Goal: Task Accomplishment & Management: Complete application form

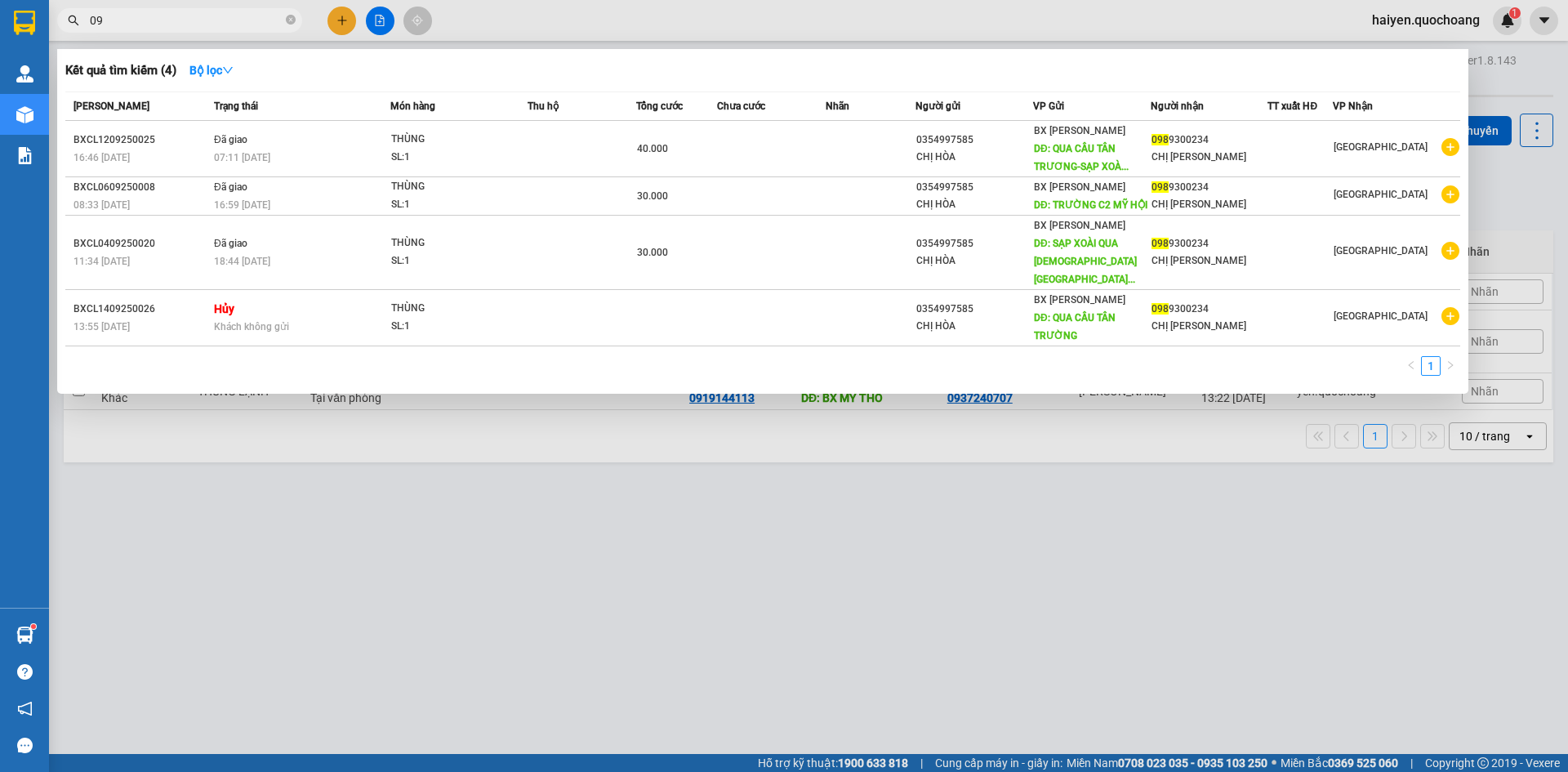
type input "0"
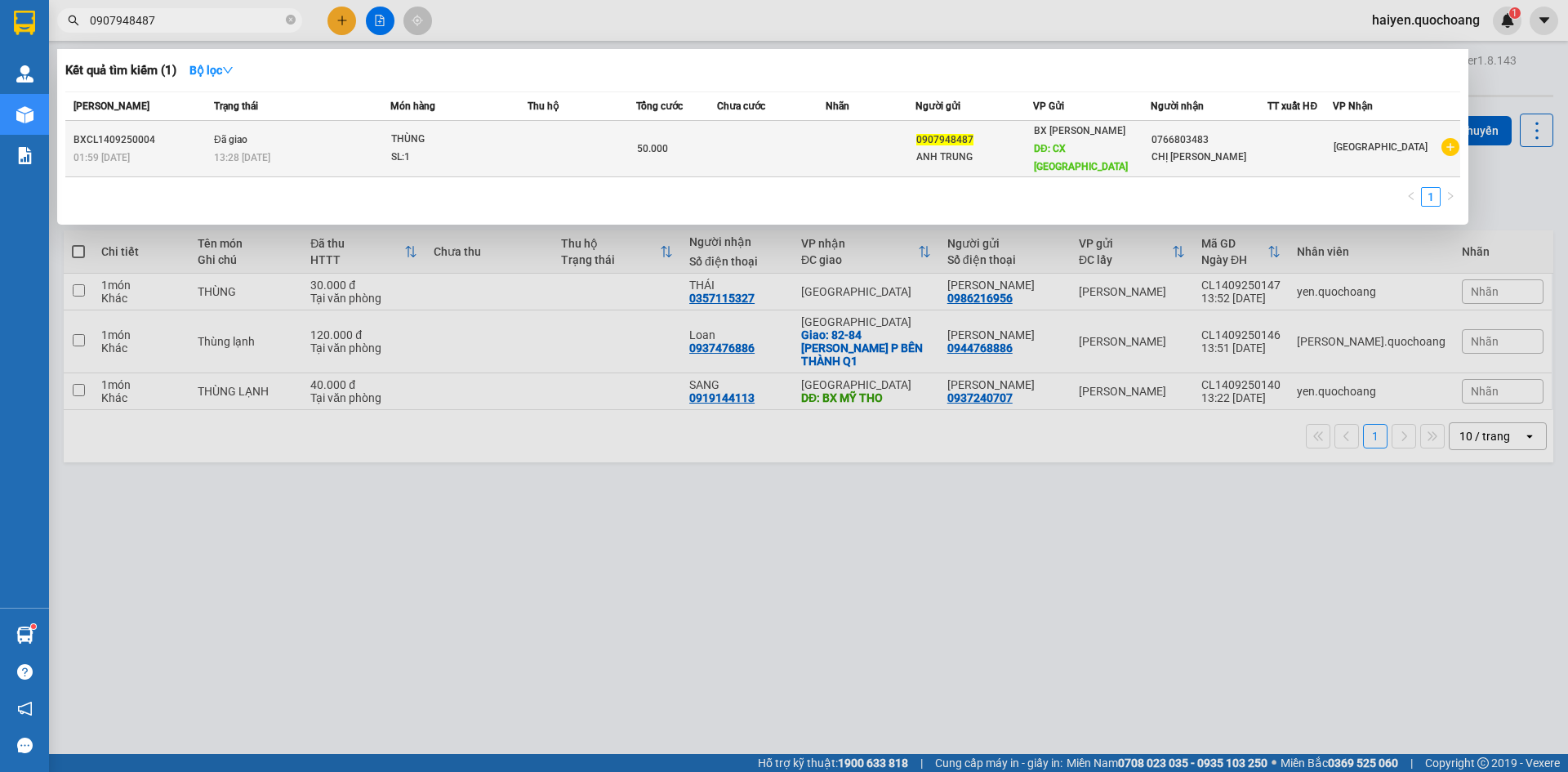
type input "0907948487"
click at [459, 132] on div "THÙNG" at bounding box center [452, 140] width 123 height 18
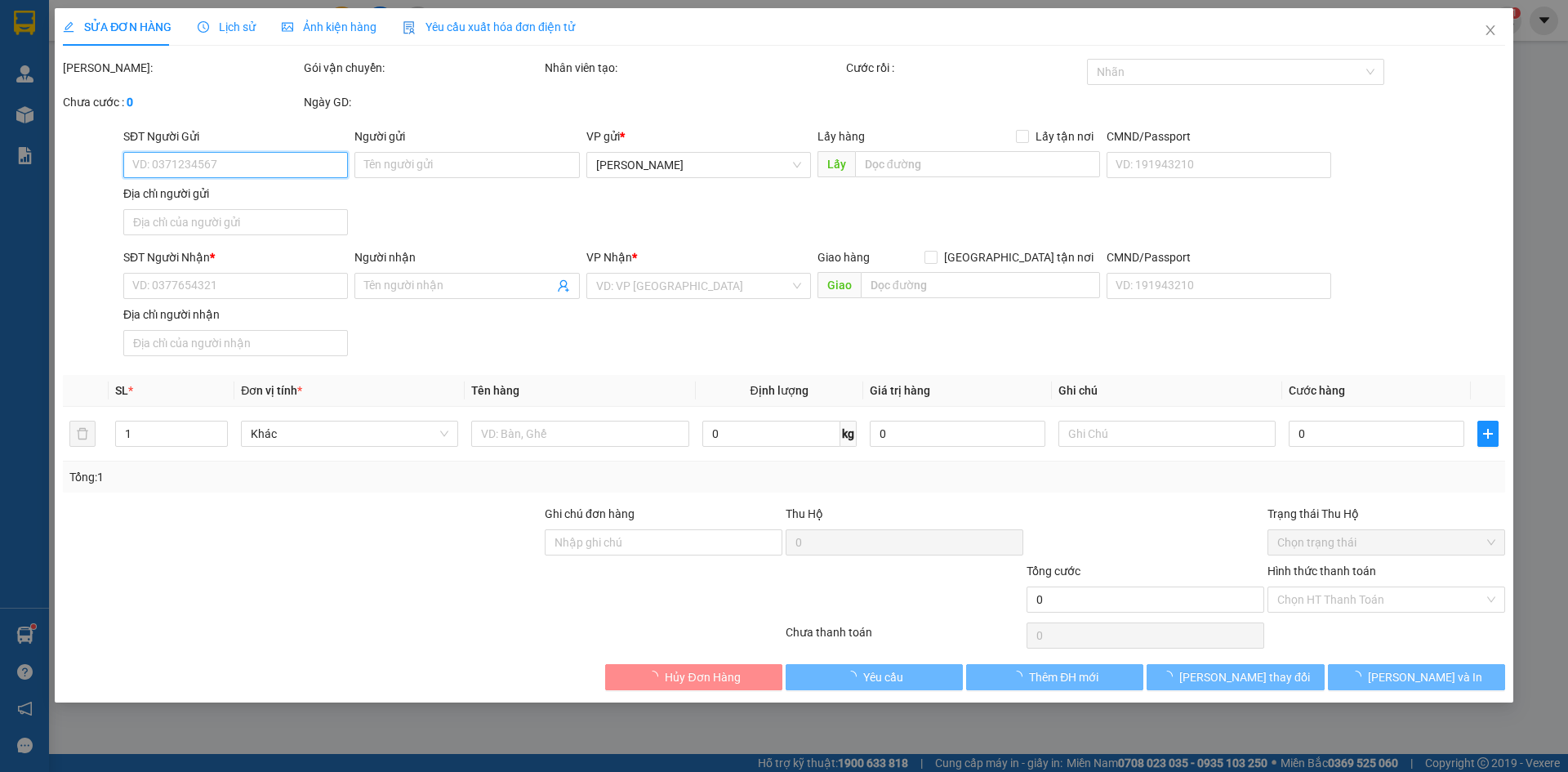
type input "0907948487"
type input "ANH TRUNG"
type input "CX THẠNH HẢI"
type input "0766803483"
type input "CHỊ [PERSON_NAME]"
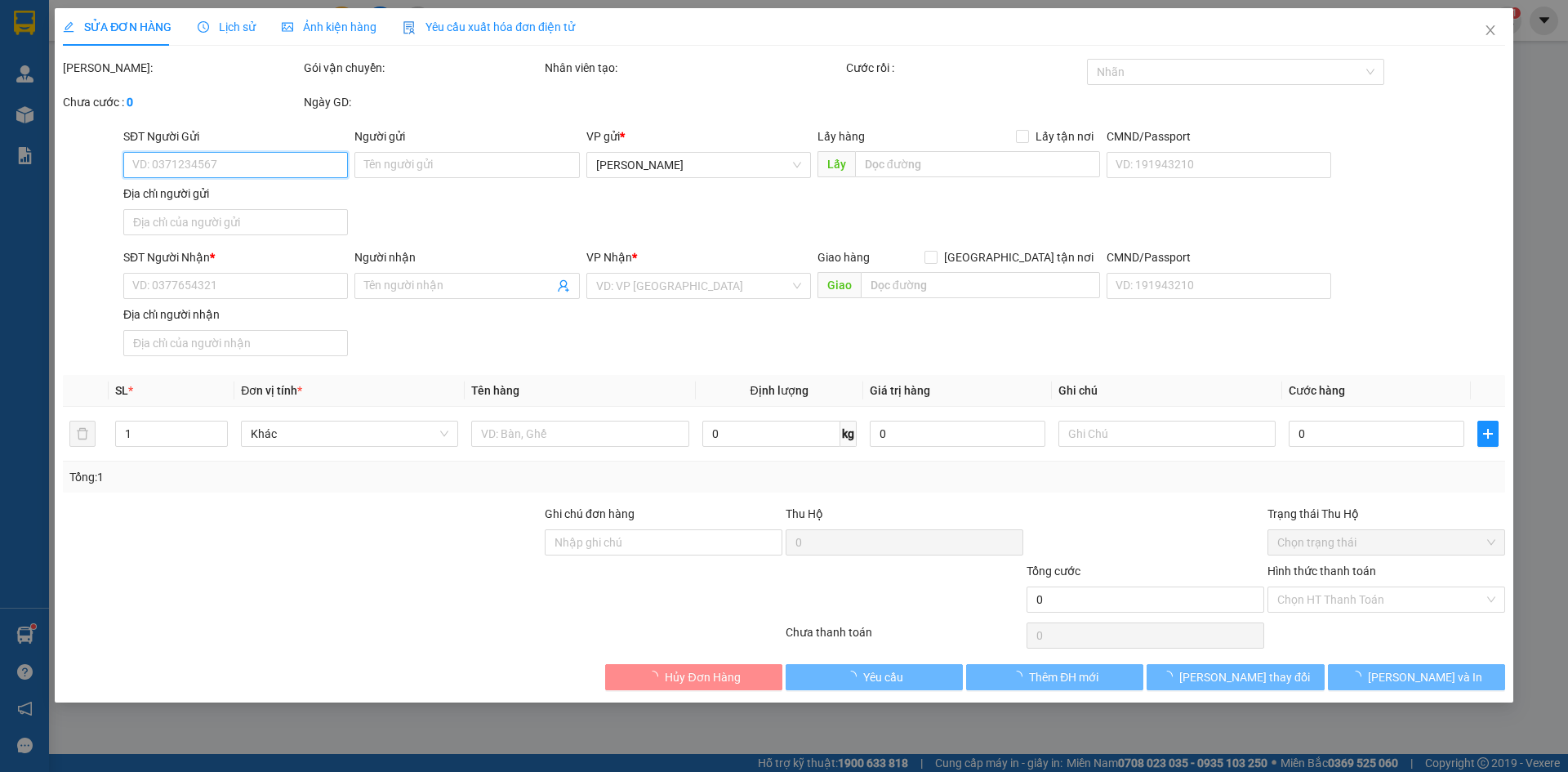
type input "50.000"
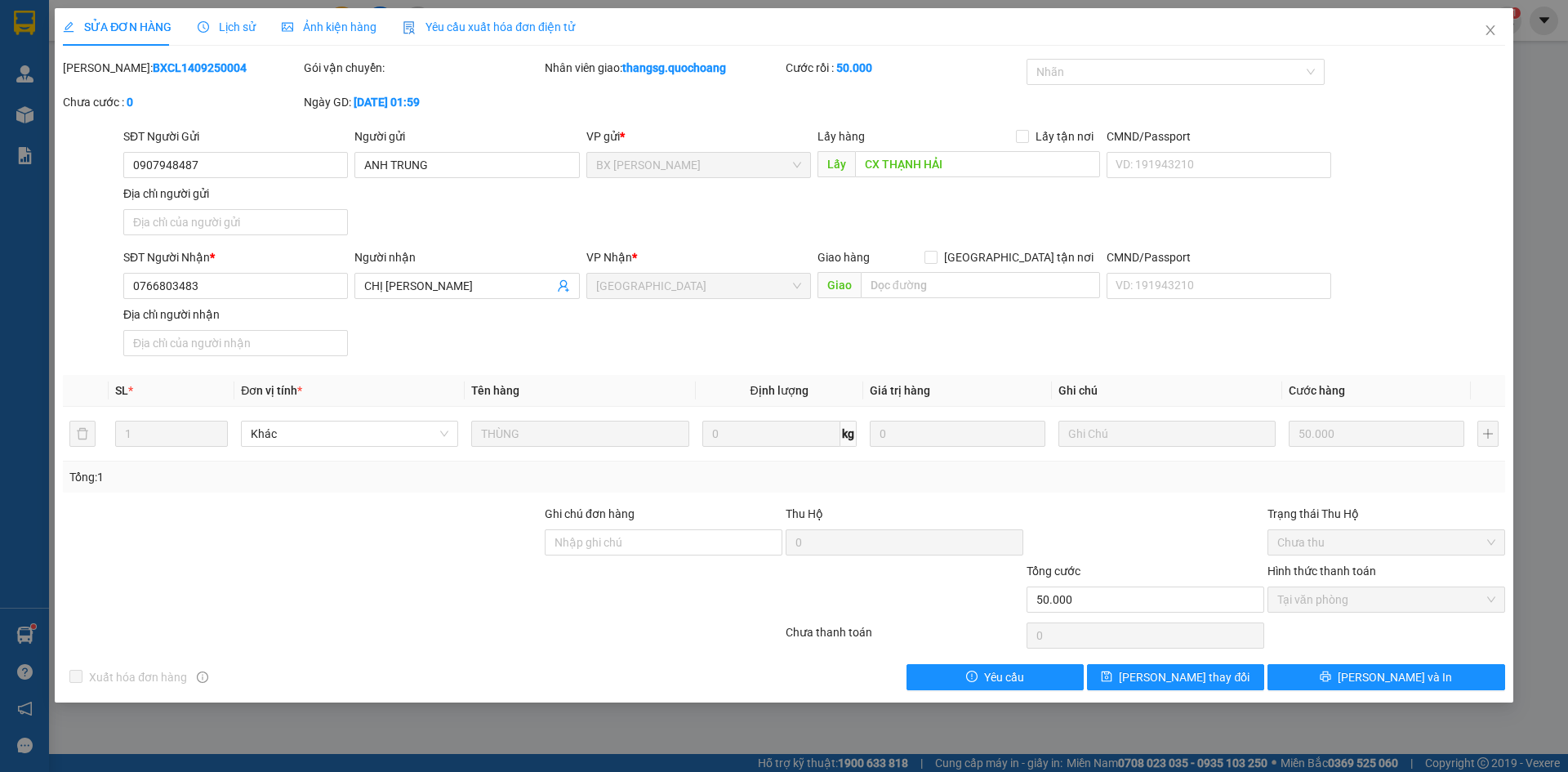
click at [225, 30] on span "Lịch sử" at bounding box center [227, 27] width 58 height 13
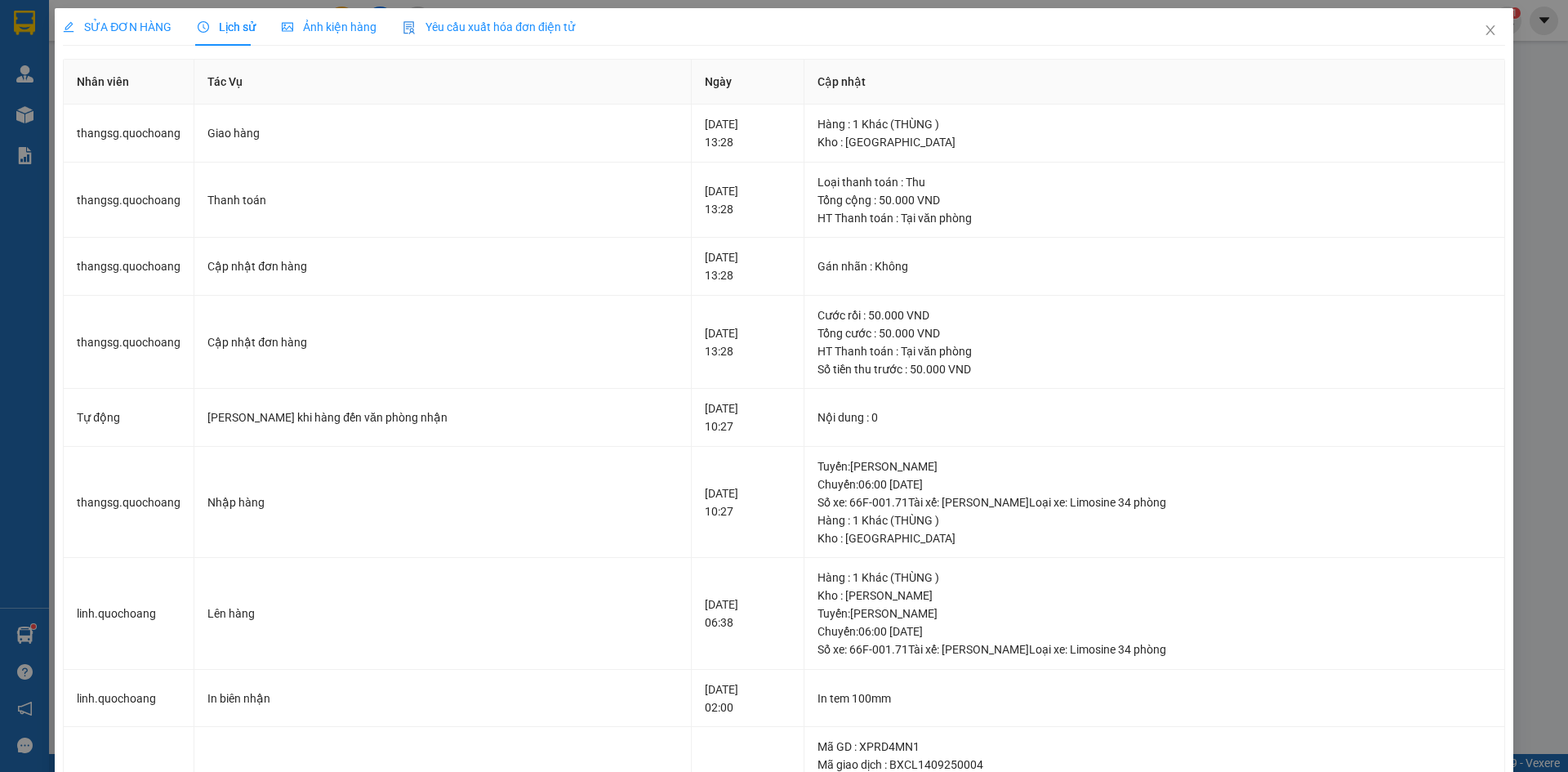
click at [88, 21] on span "SỬA ĐƠN HÀNG" at bounding box center [117, 27] width 108 height 13
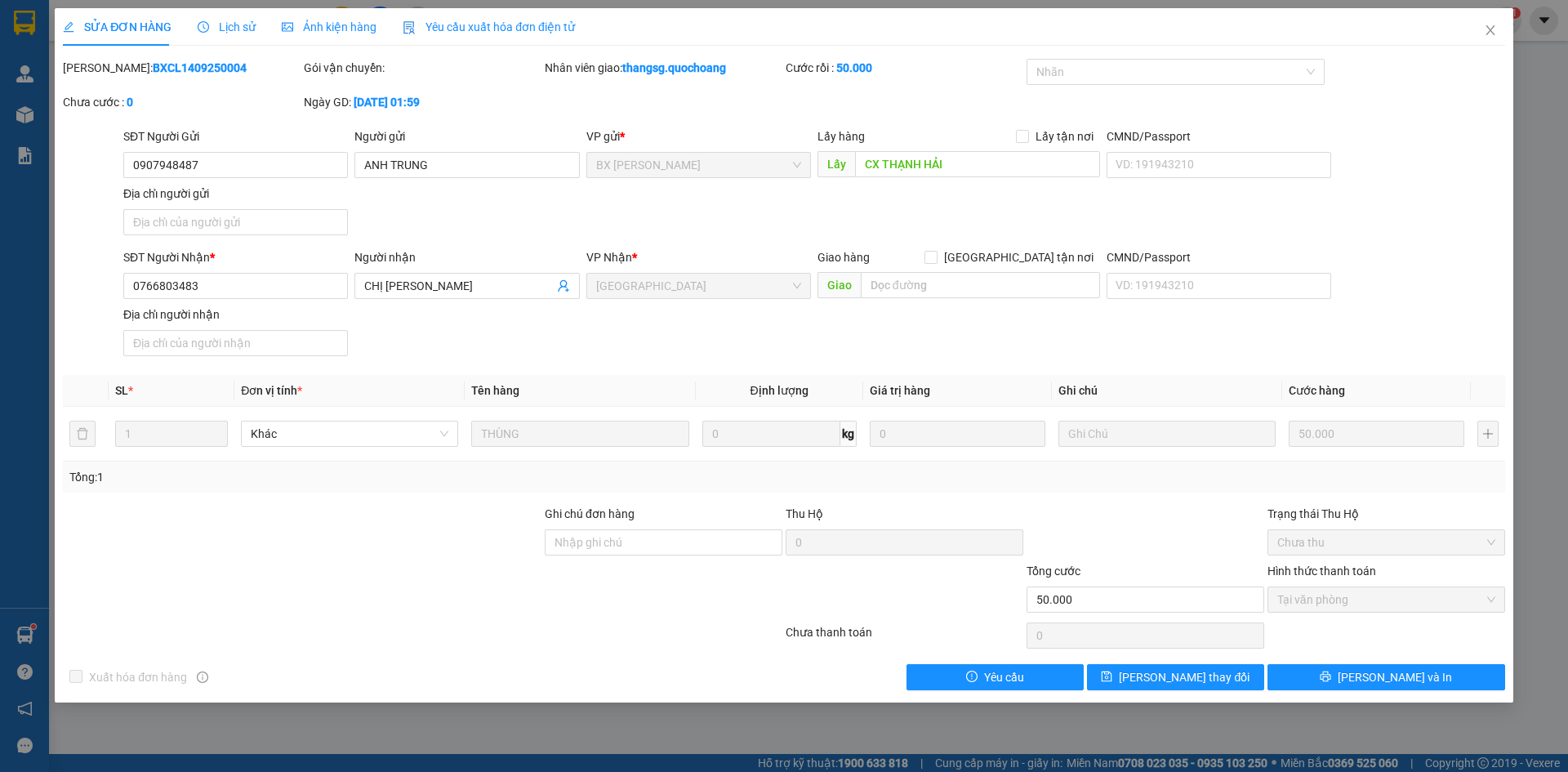
click at [222, 31] on span "Lịch sử" at bounding box center [227, 27] width 58 height 13
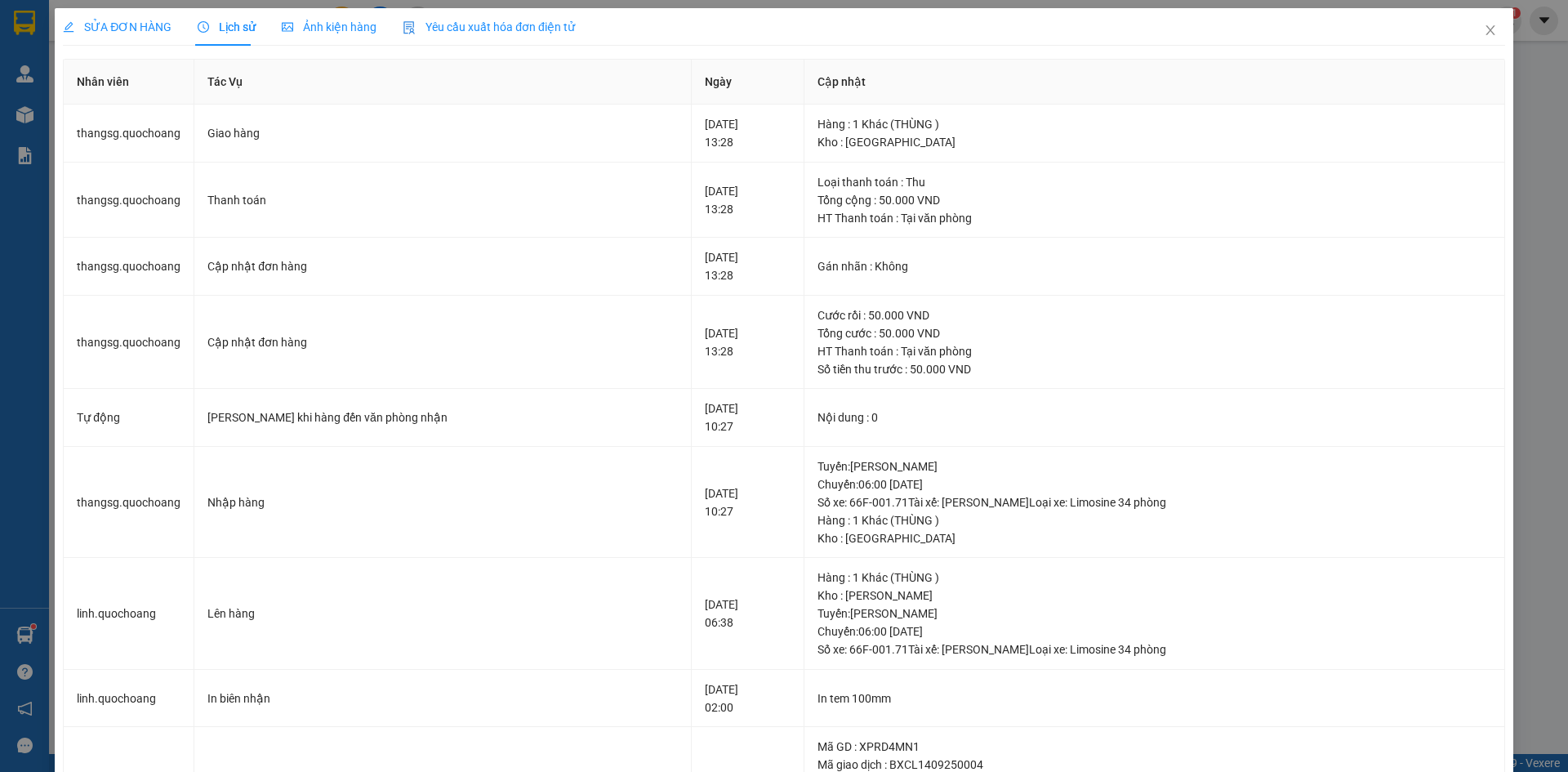
click at [125, 24] on span "SỬA ĐƠN HÀNG" at bounding box center [117, 27] width 108 height 13
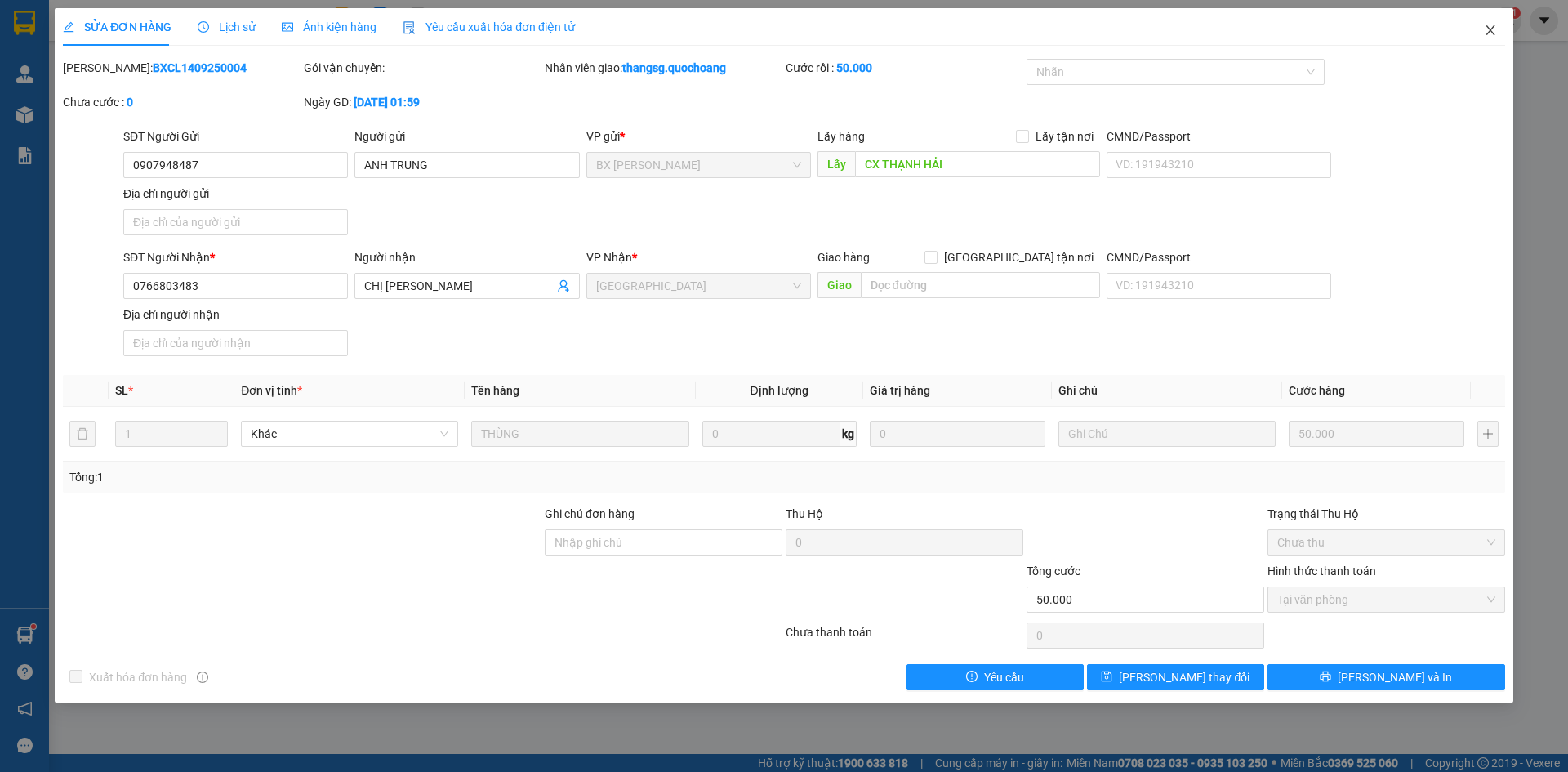
click at [1491, 23] on span "Close" at bounding box center [1490, 31] width 46 height 46
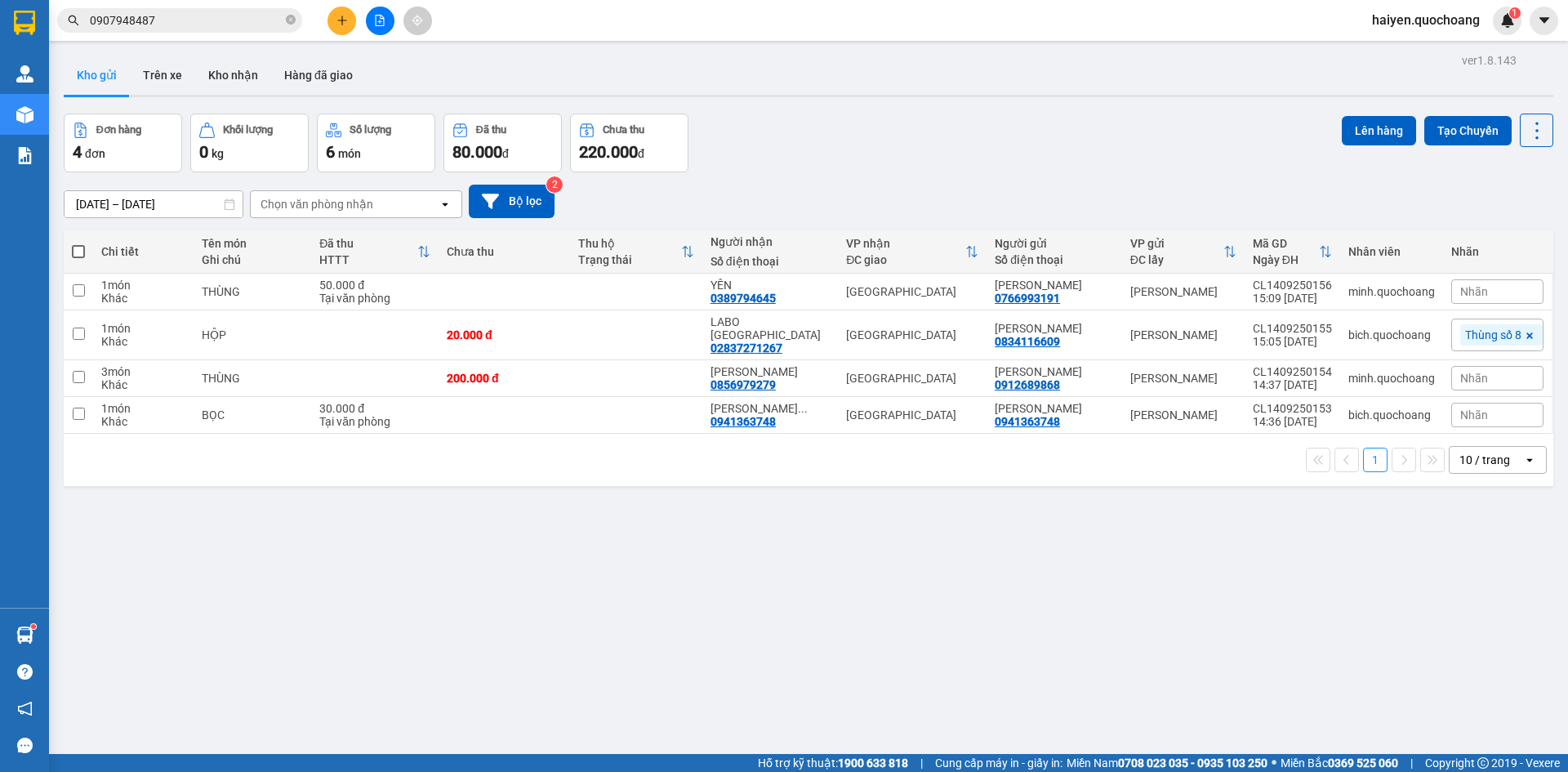
click at [214, 23] on input "0907948487" at bounding box center [187, 21] width 193 height 18
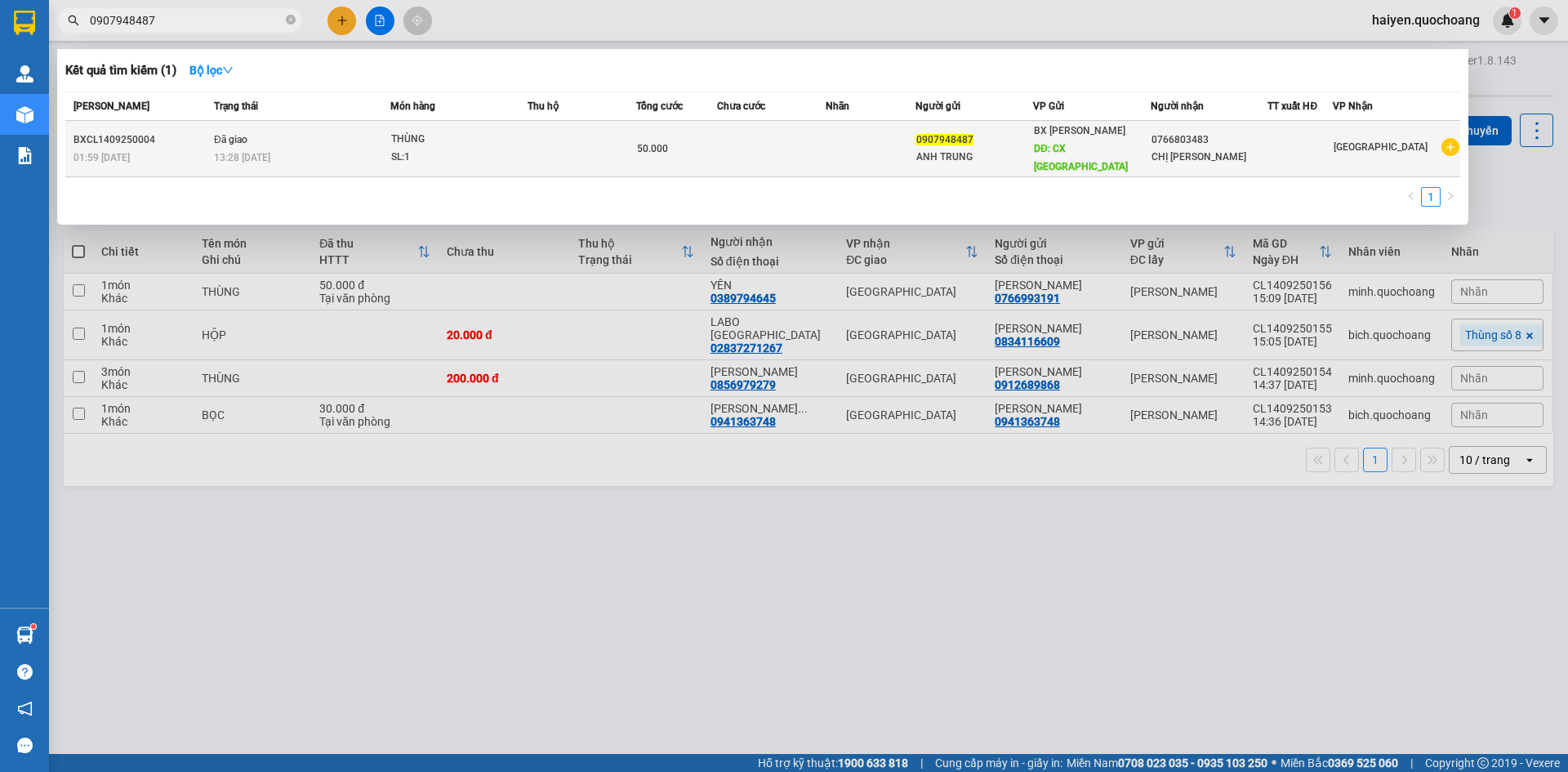
click at [300, 149] on div "13:28 [DATE]" at bounding box center [302, 158] width 176 height 18
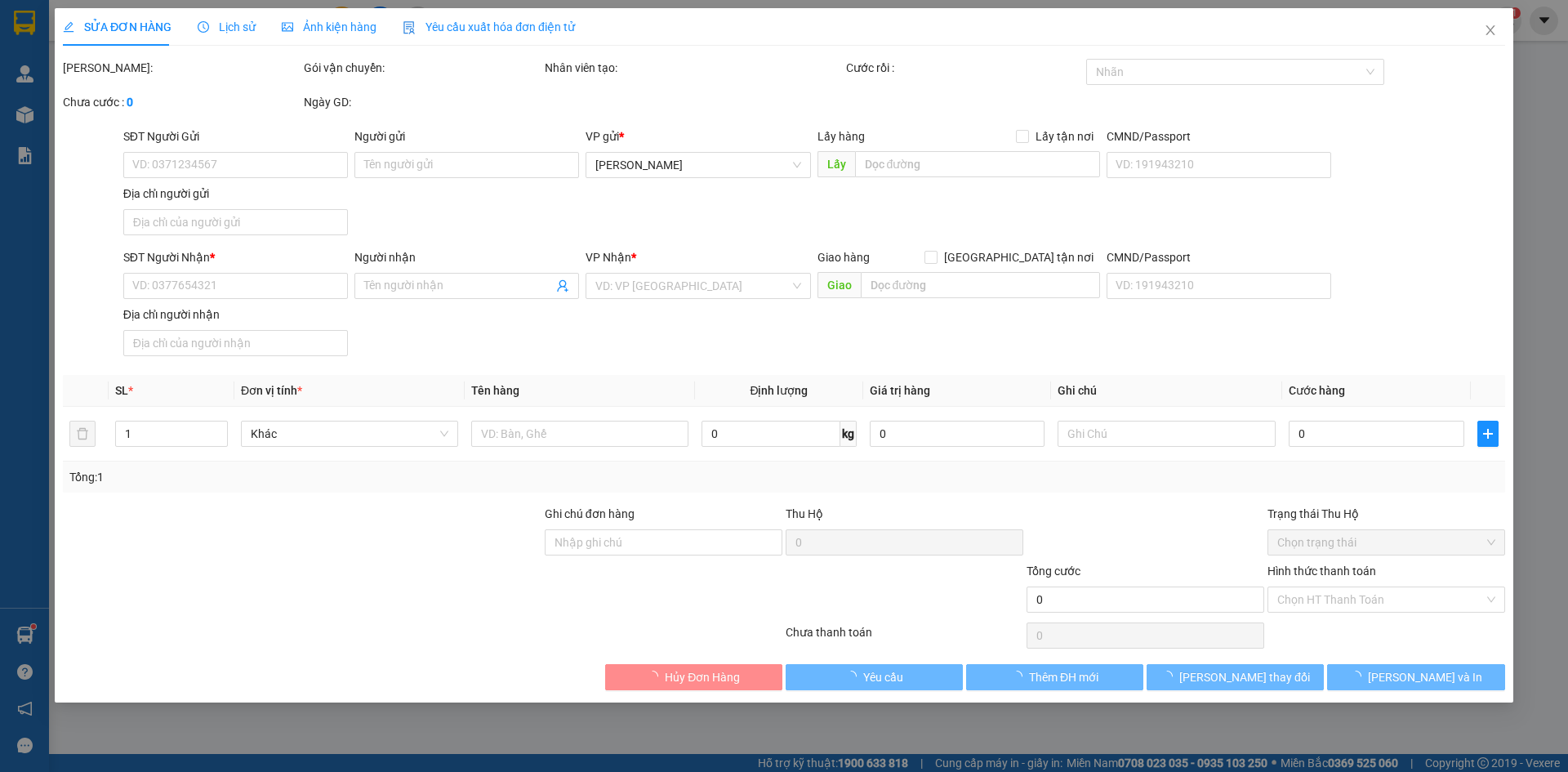
type input "0907948487"
type input "ANH TRUNG"
type input "CX THẠNH HẢI"
type input "0766803483"
type input "CHỊ [PERSON_NAME]"
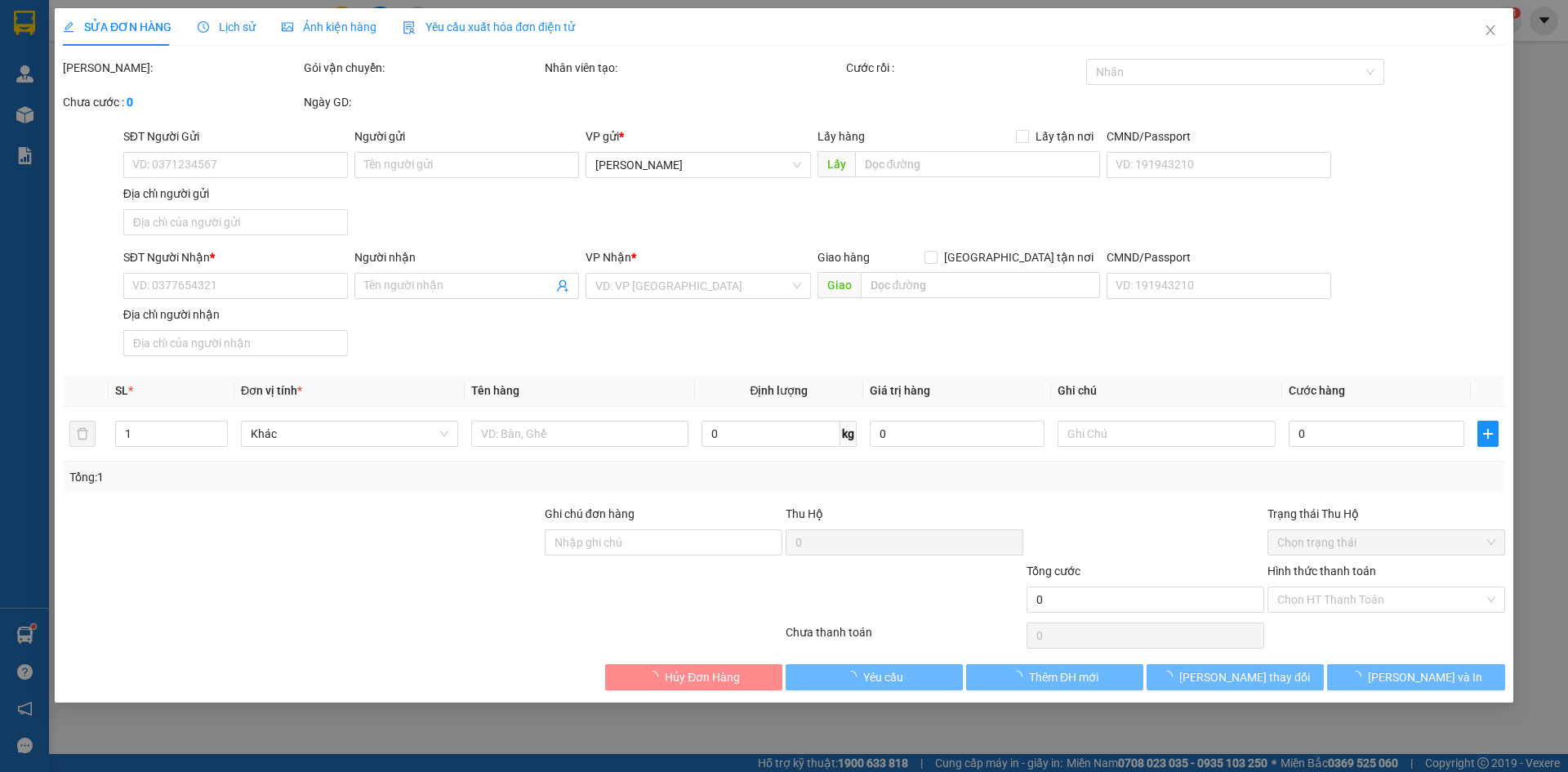
type input "50.000"
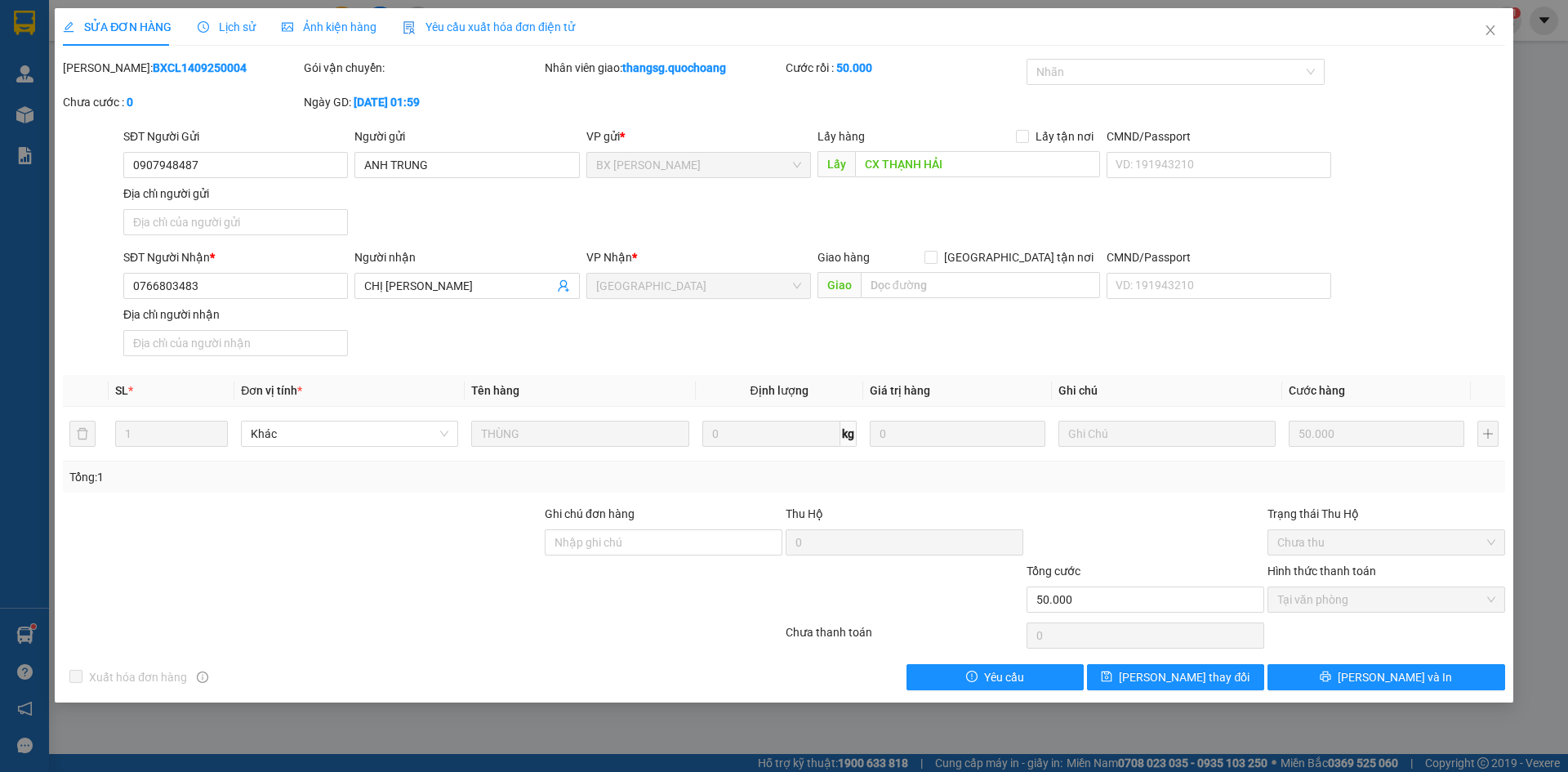
click at [218, 21] on span "Lịch sử" at bounding box center [227, 27] width 58 height 13
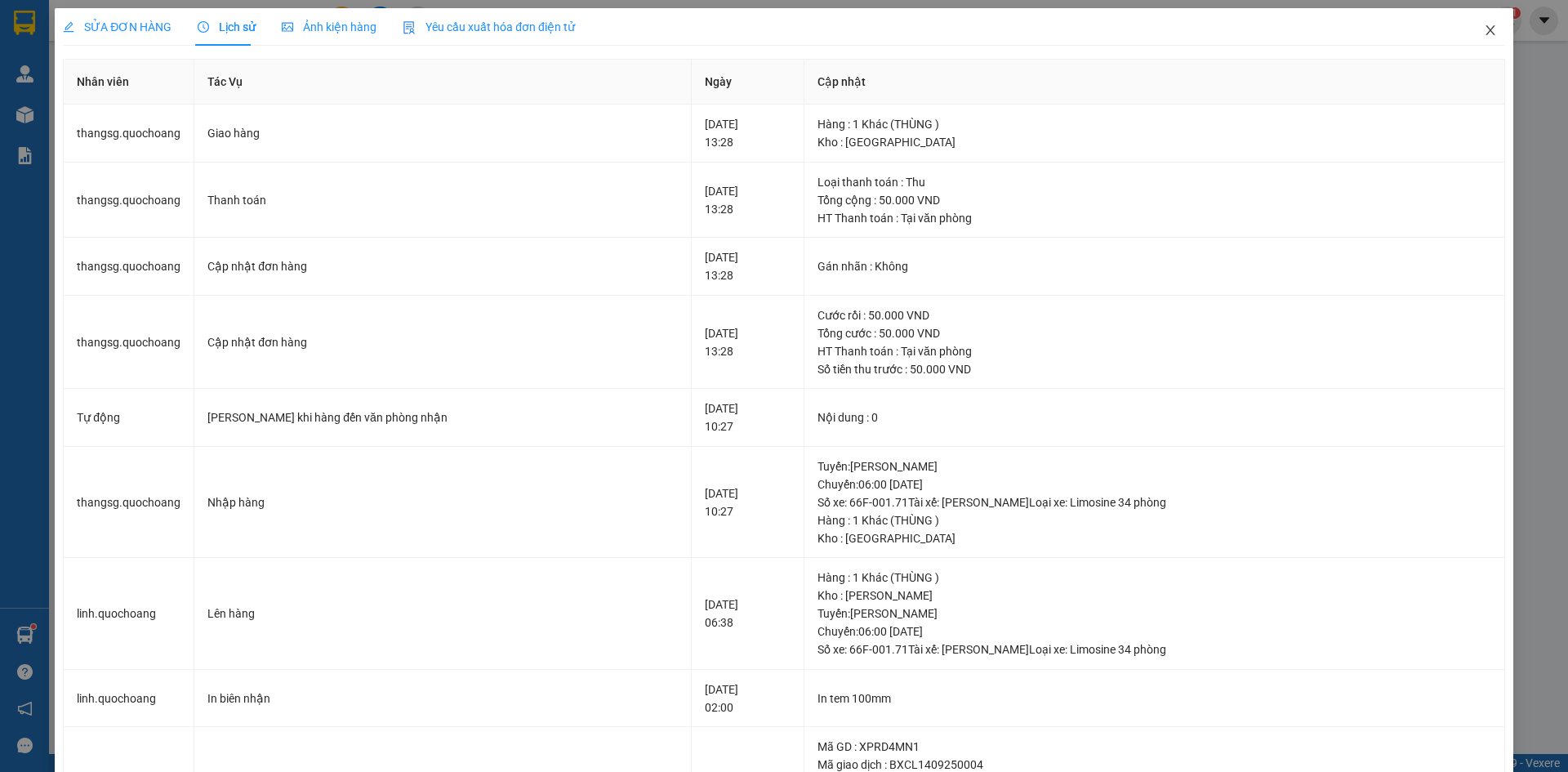
click at [1484, 31] on icon "close" at bounding box center [1490, 30] width 13 height 13
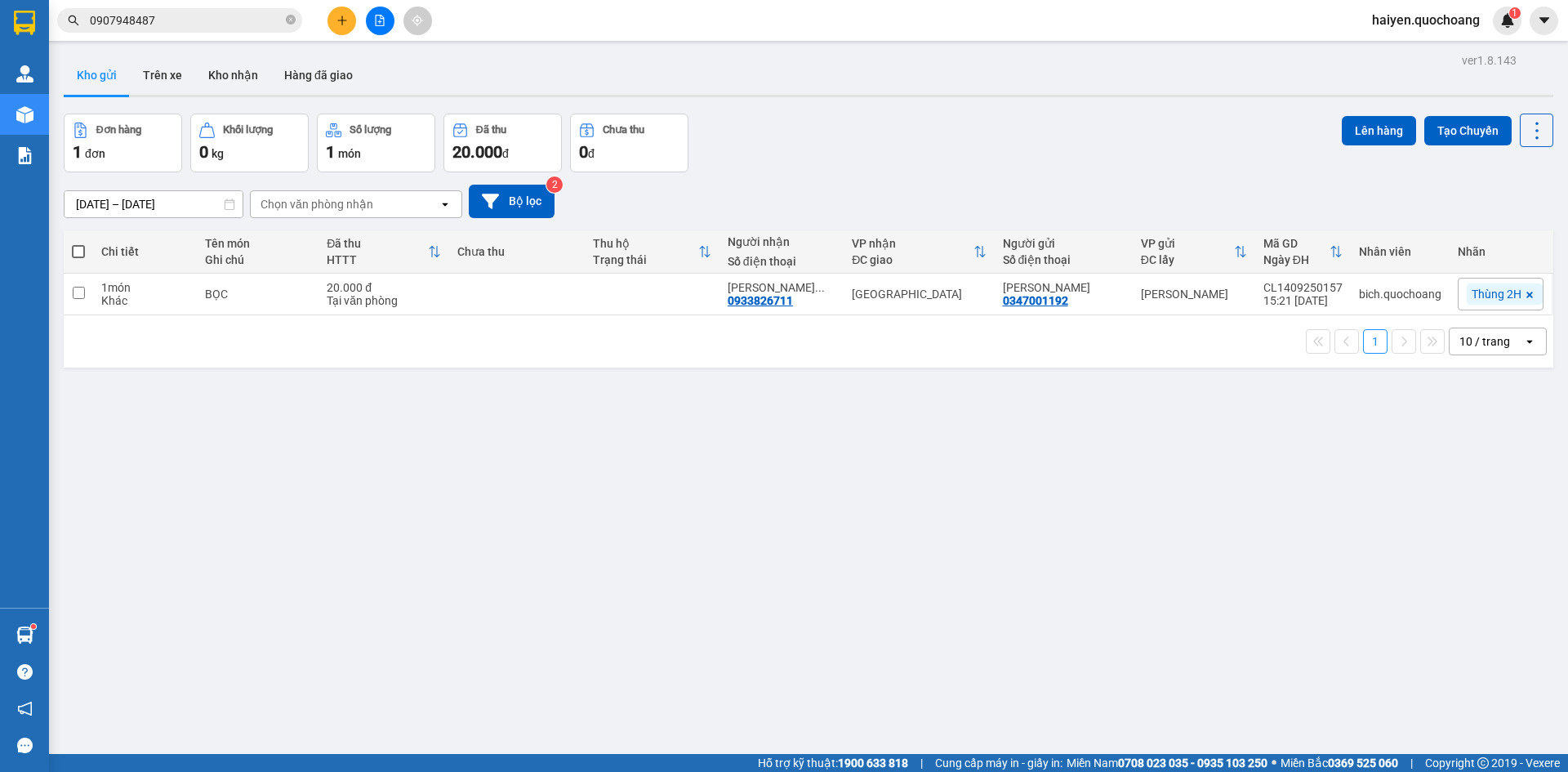
click at [211, 26] on input "0907948487" at bounding box center [187, 21] width 193 height 18
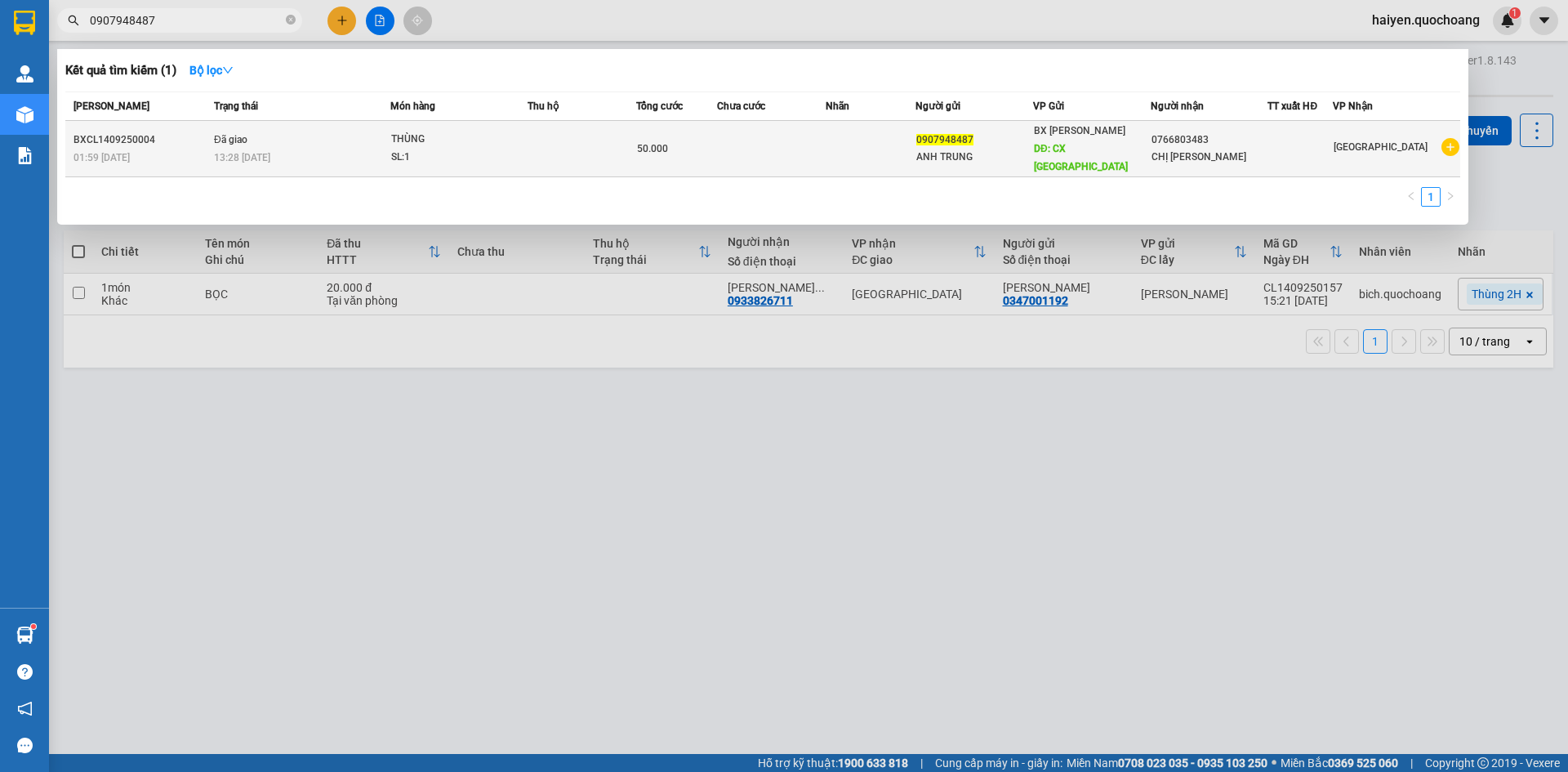
click at [308, 149] on div "13:28 [DATE]" at bounding box center [302, 158] width 176 height 18
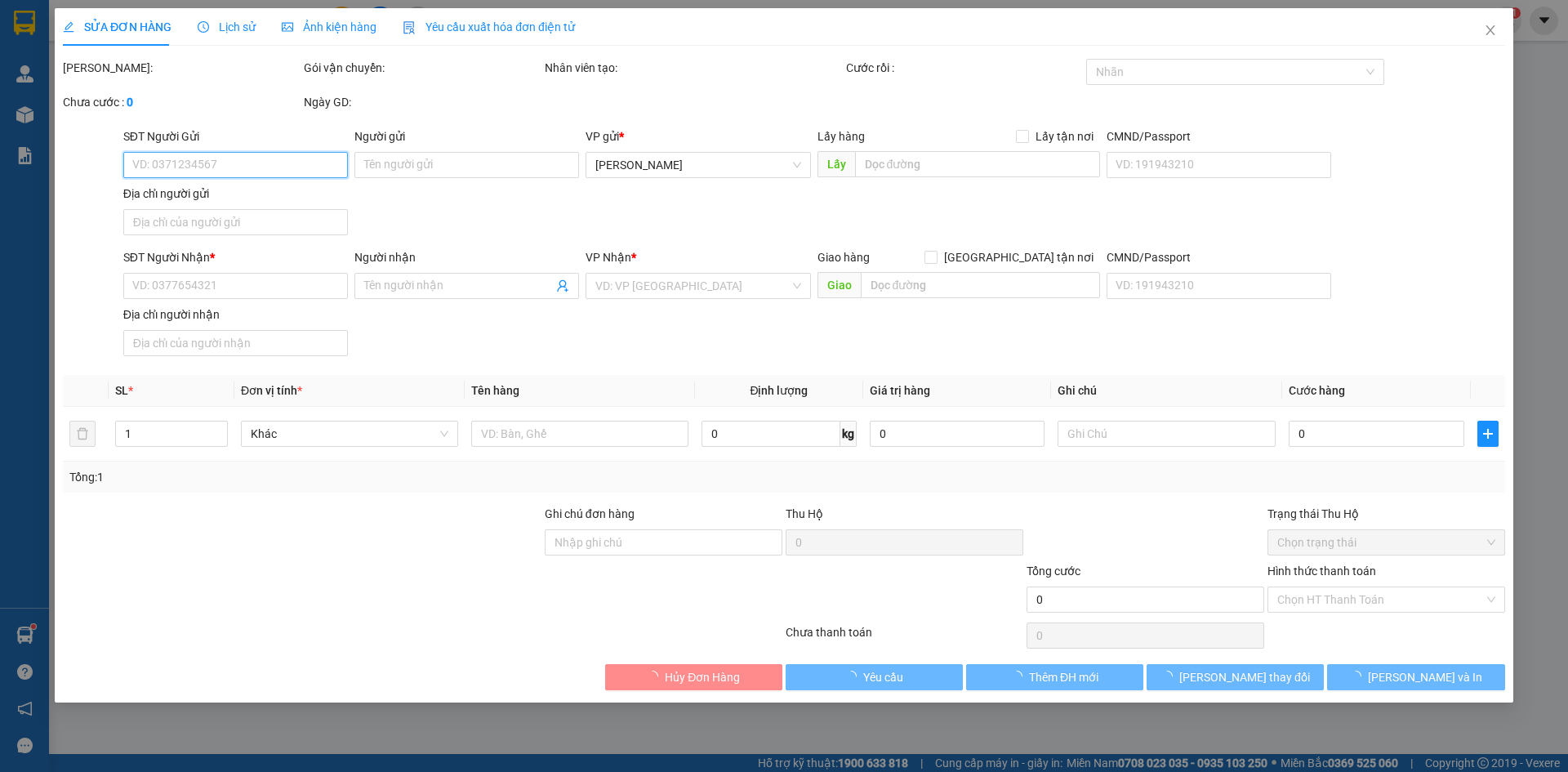
type input "0907948487"
type input "ANH TRUNG"
type input "CX THẠNH HẢI"
type input "0766803483"
type input "CHỊ [PERSON_NAME]"
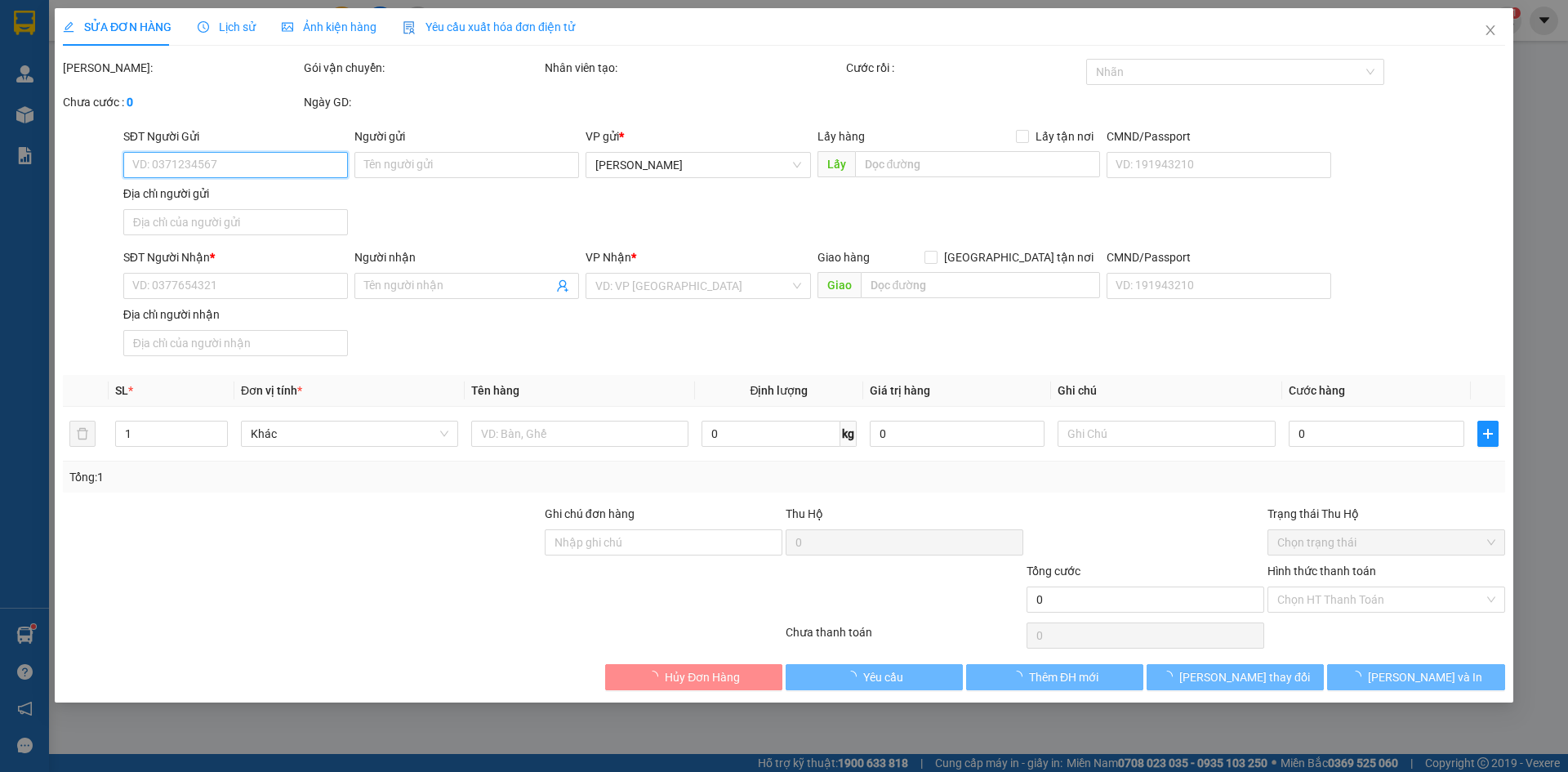
type input "50.000"
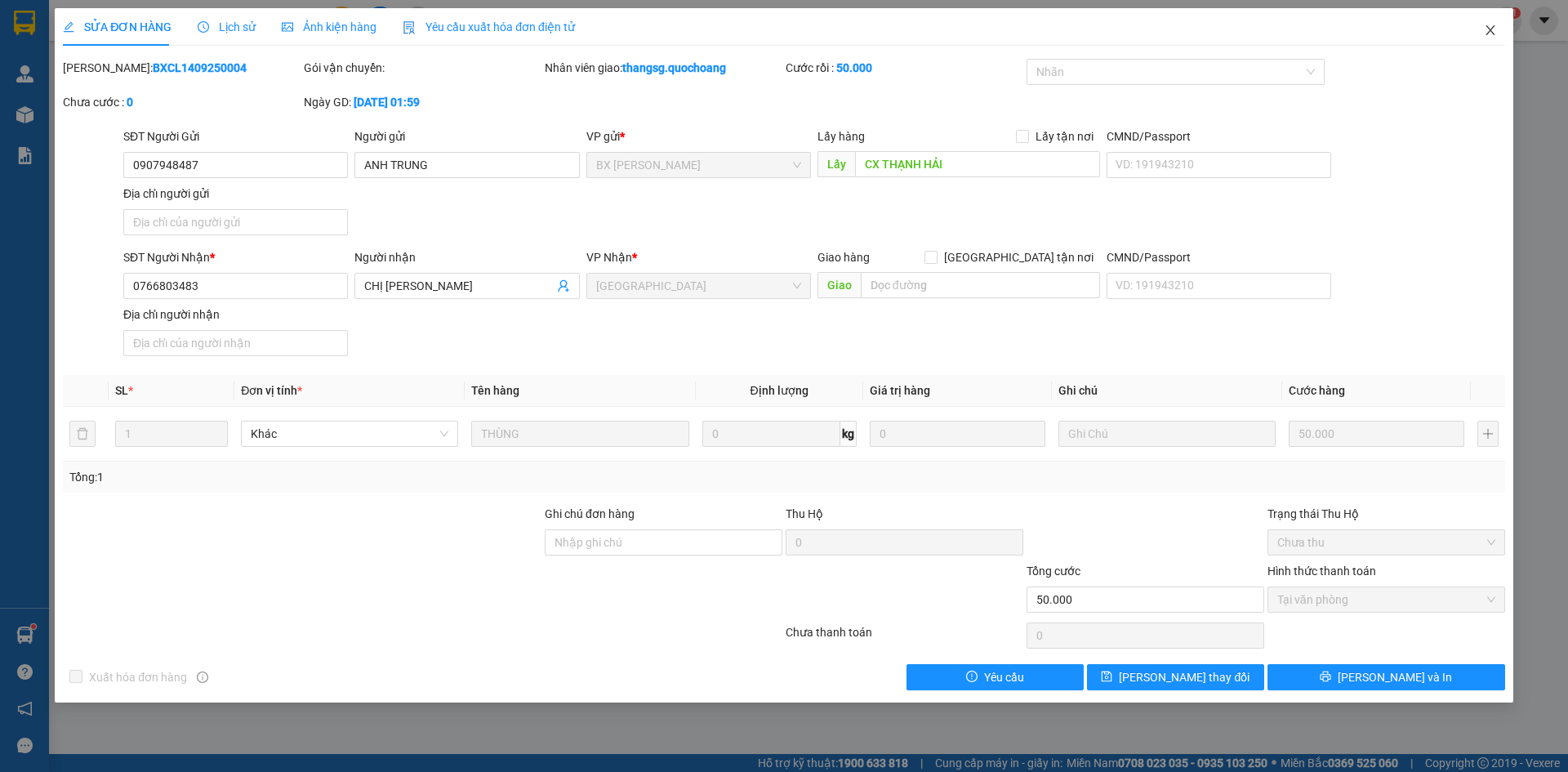
click at [1490, 34] on icon "close" at bounding box center [1490, 30] width 13 height 13
